Goal: Task Accomplishment & Management: Manage account settings

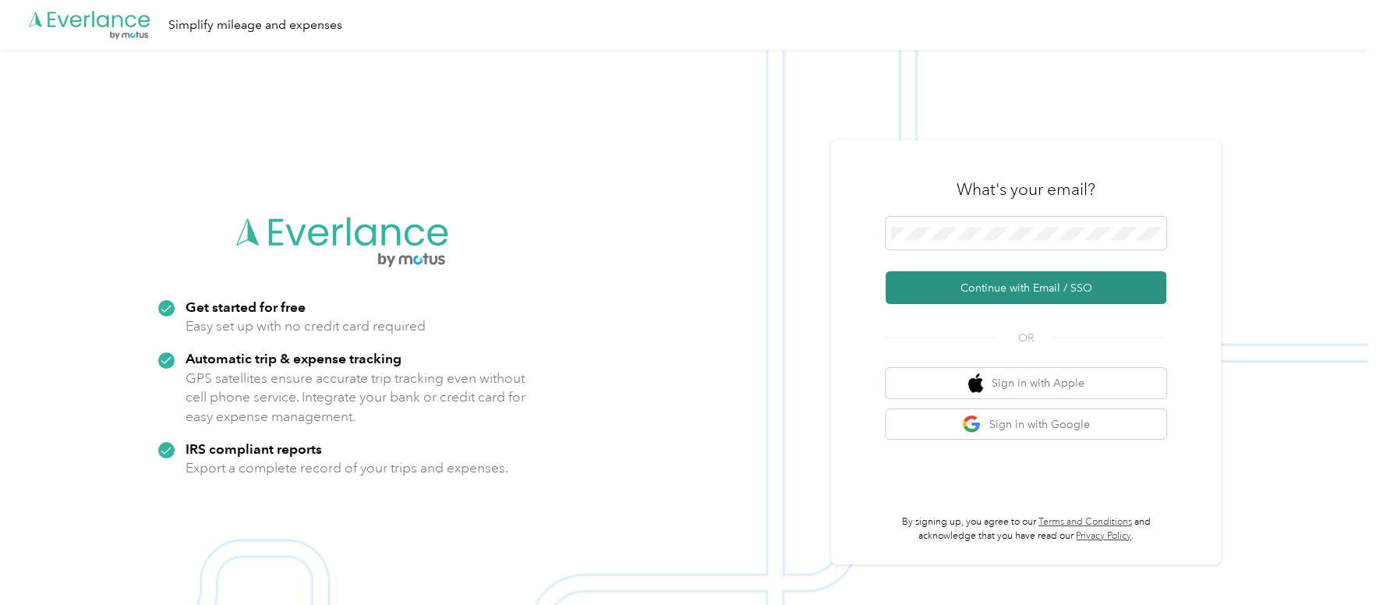
click at [1005, 293] on button "Continue with Email / SSO" at bounding box center [1025, 287] width 281 height 33
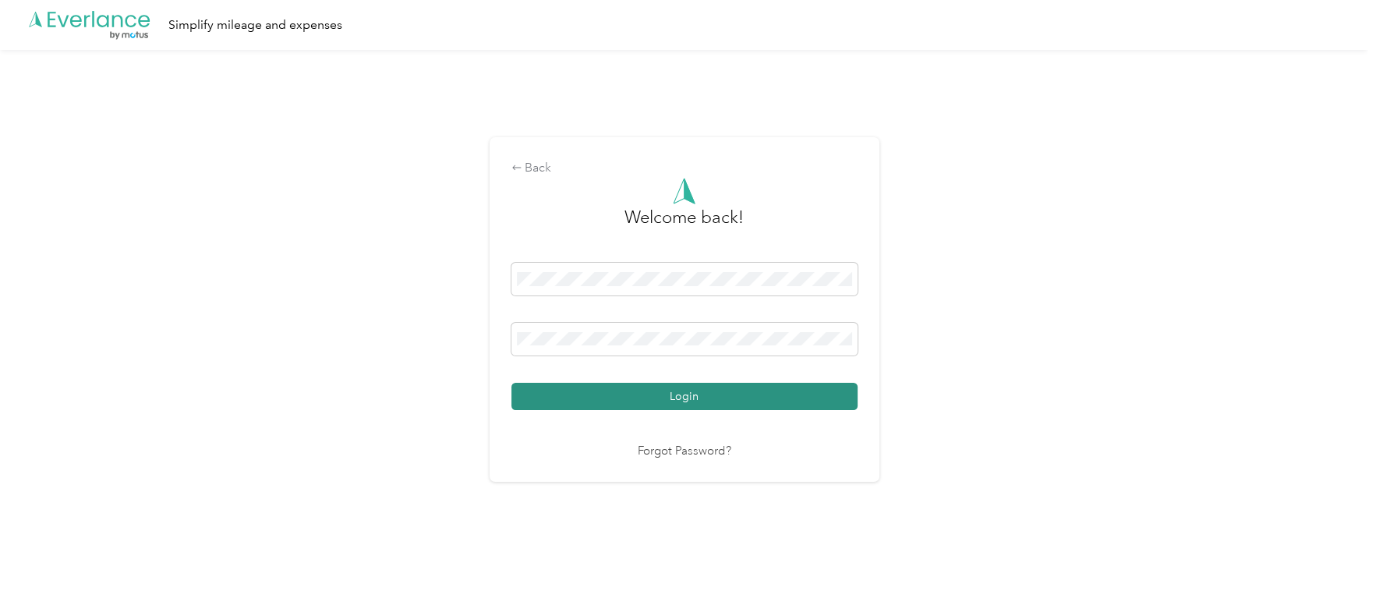
click at [557, 399] on button "Login" at bounding box center [684, 396] width 346 height 27
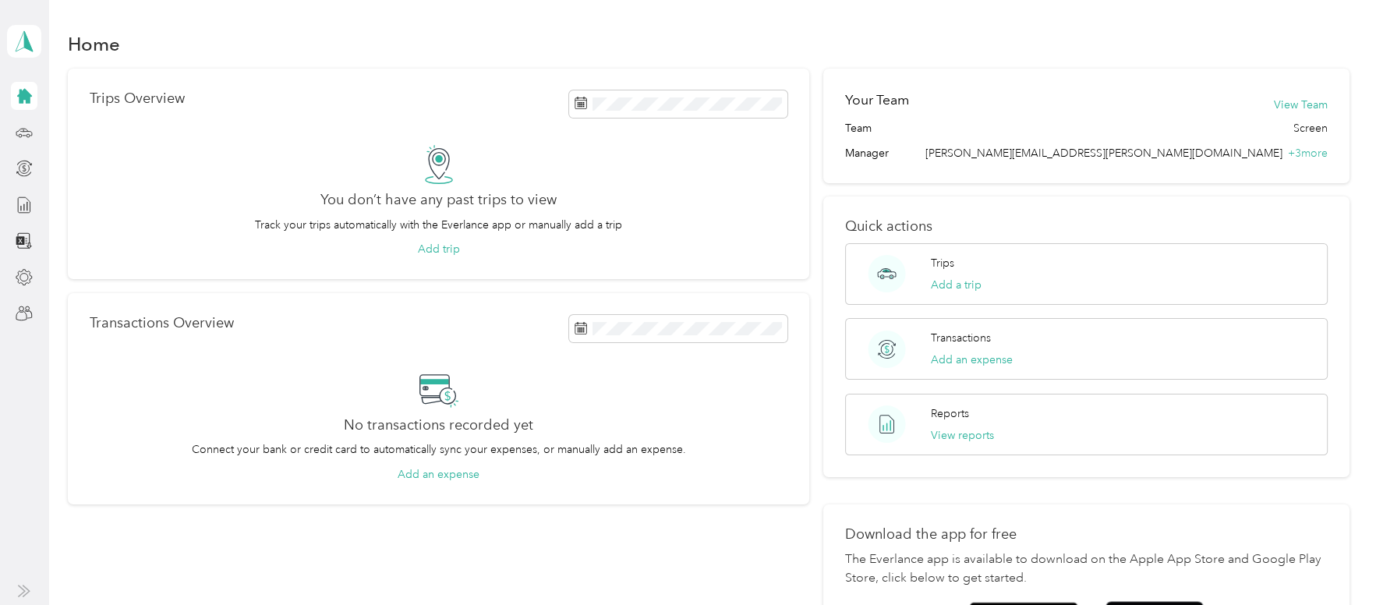
click at [559, 545] on div "Trips Overview You don’t have any past trips to view Track your trips automatic…" at bounding box center [438, 363] width 741 height 588
click at [16, 40] on icon at bounding box center [23, 41] width 23 height 22
click at [92, 131] on div "Team dashboard" at bounding box center [259, 127] width 482 height 27
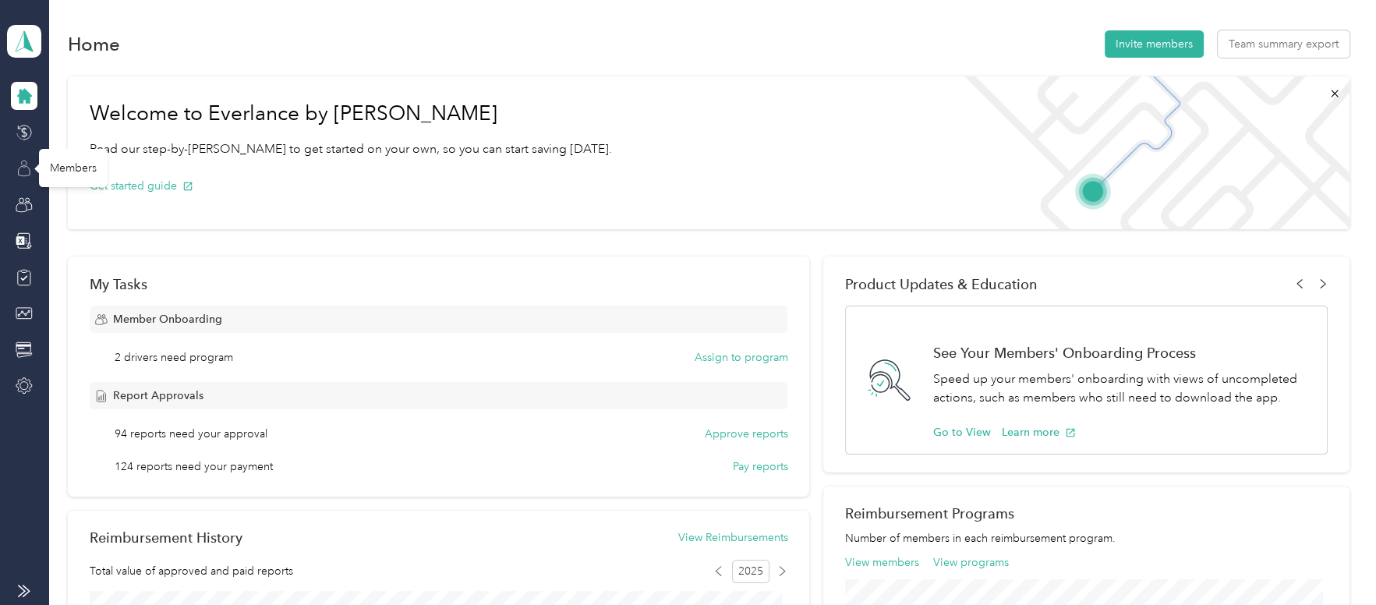
click at [30, 168] on icon at bounding box center [24, 168] width 17 height 17
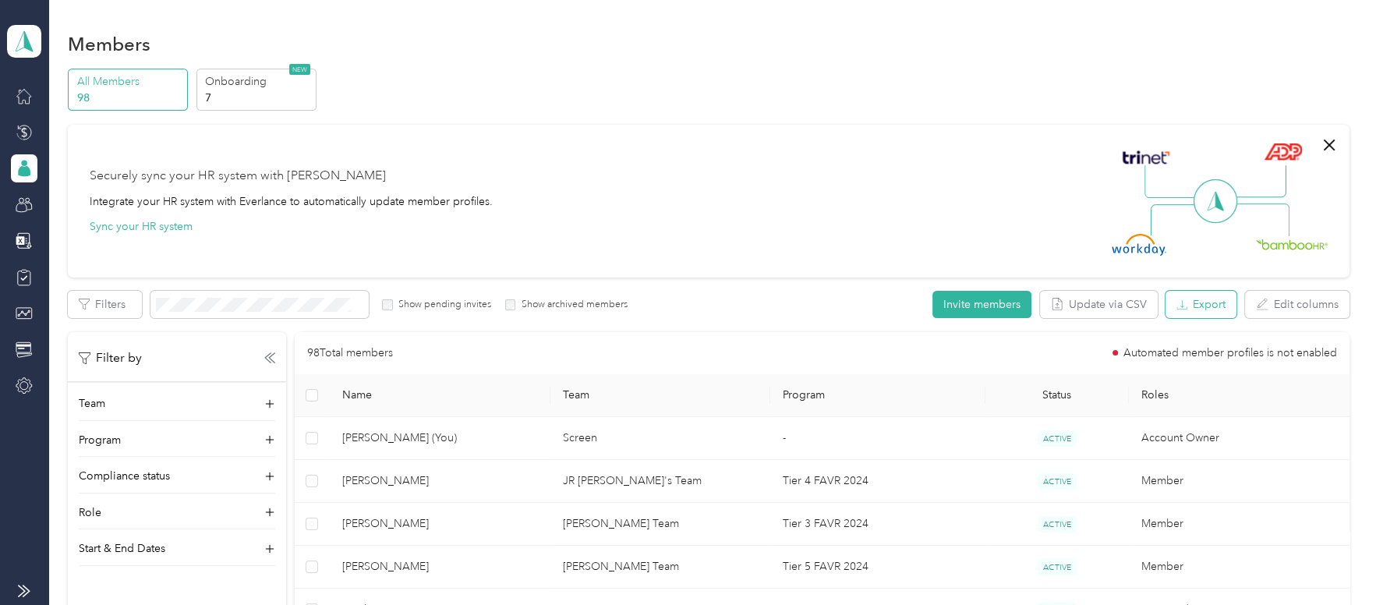
click at [1192, 310] on button "Export" at bounding box center [1200, 304] width 71 height 27
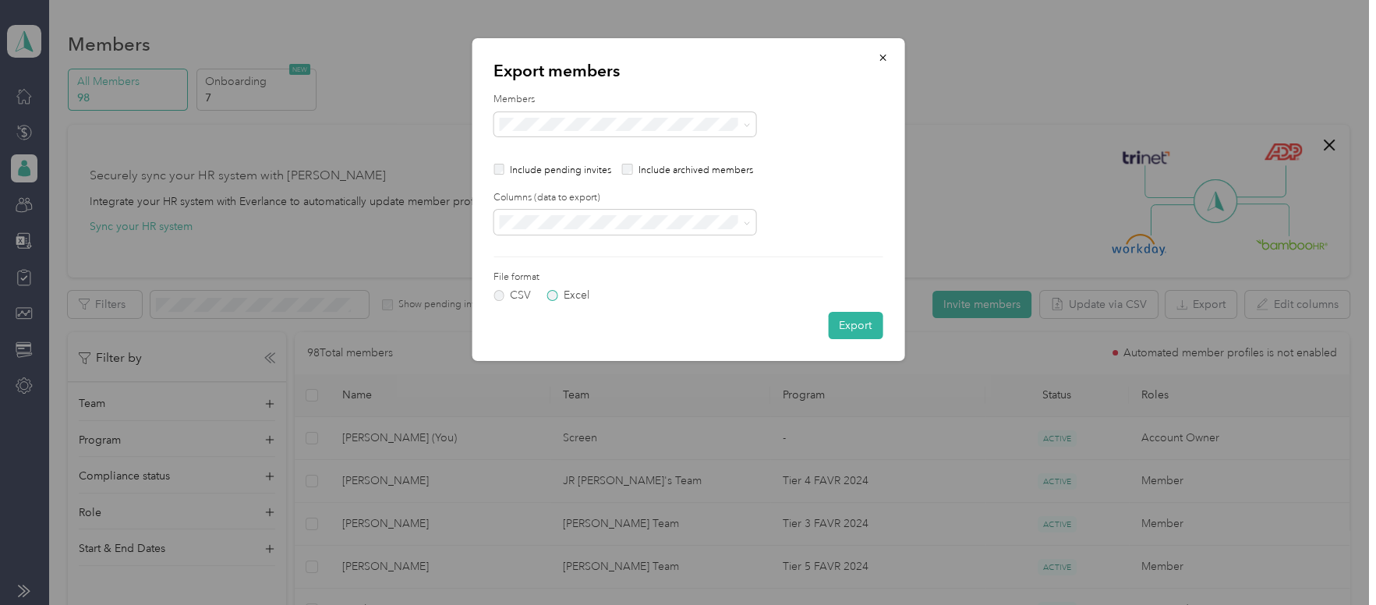
click at [564, 295] on label "Excel" at bounding box center [568, 295] width 42 height 11
click at [844, 319] on button "Export" at bounding box center [855, 325] width 55 height 27
